Goal: Find specific page/section: Find specific page/section

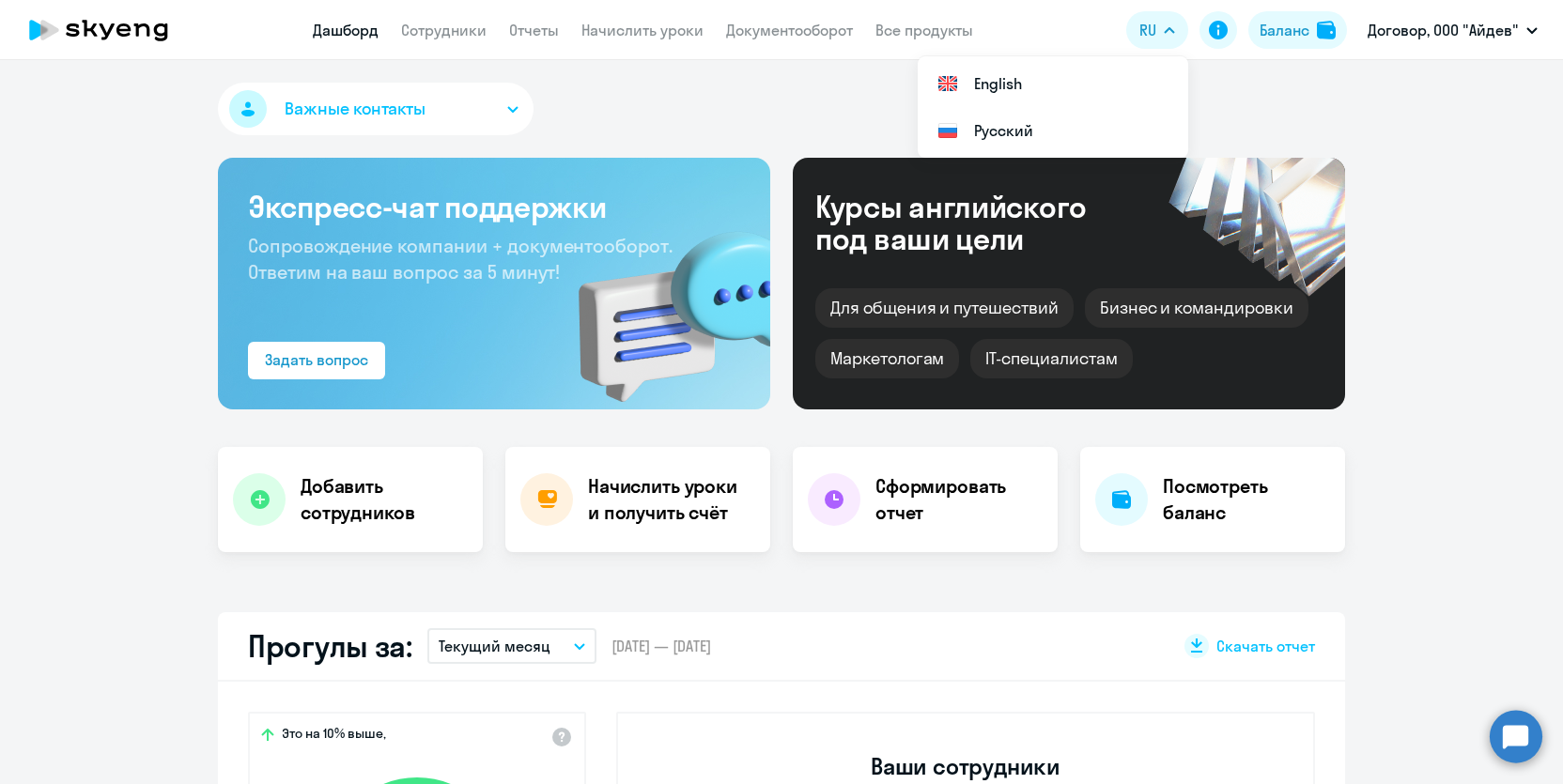
select select "30"
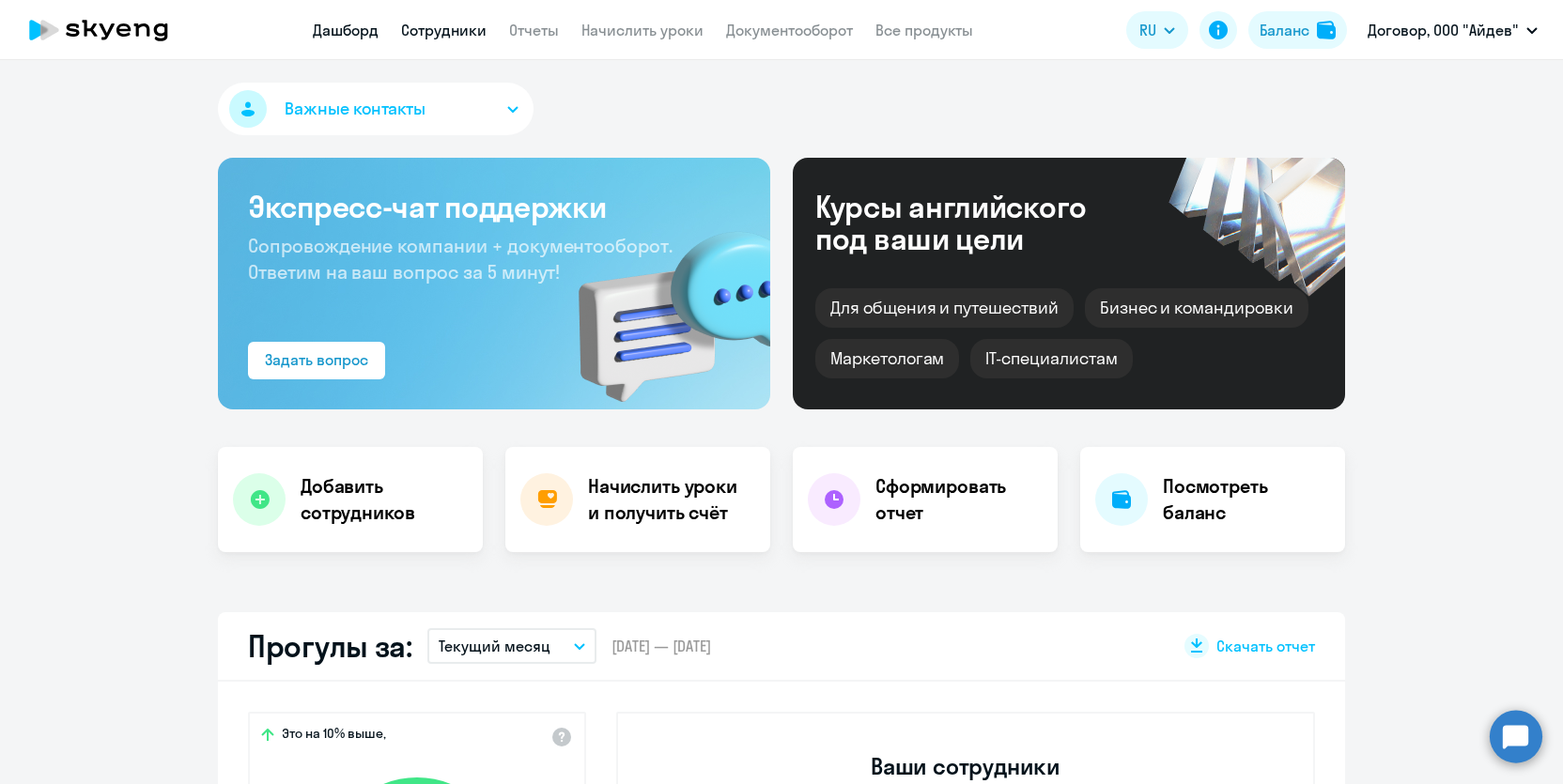
click at [442, 30] on link "Сотрудники" at bounding box center [444, 30] width 85 height 19
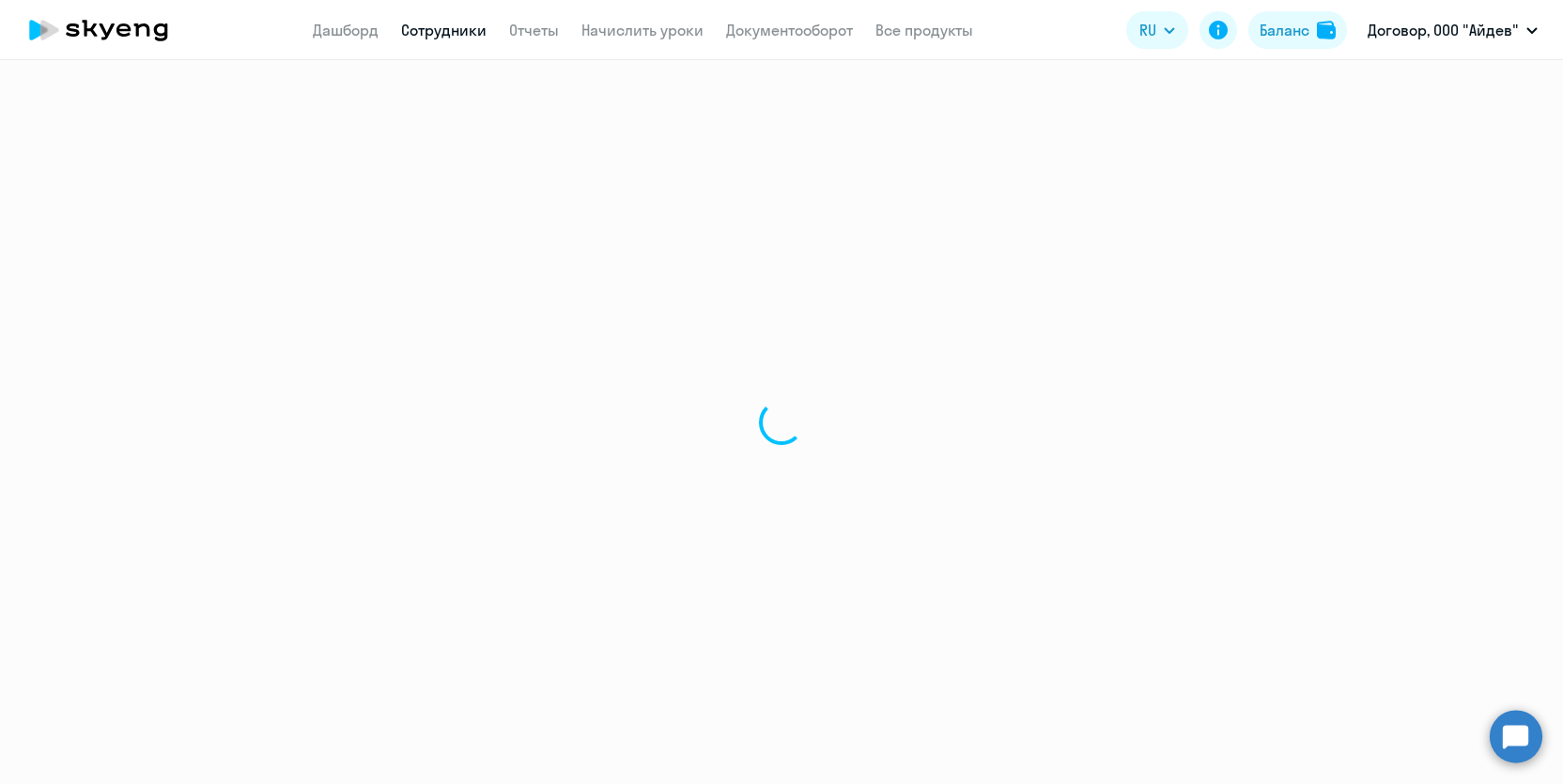
select select "30"
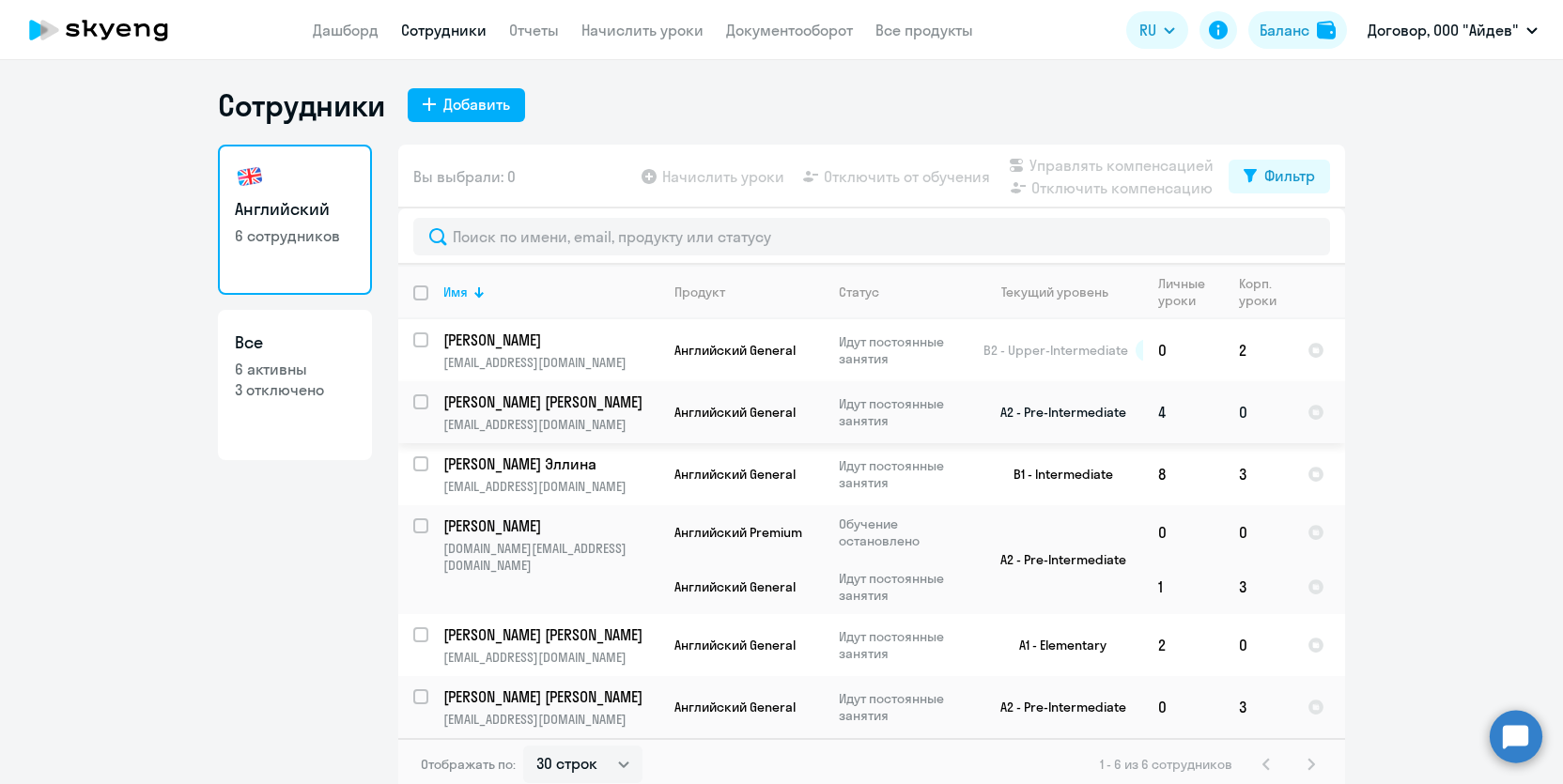
scroll to position [9, 0]
